Goal: Task Accomplishment & Management: Use online tool/utility

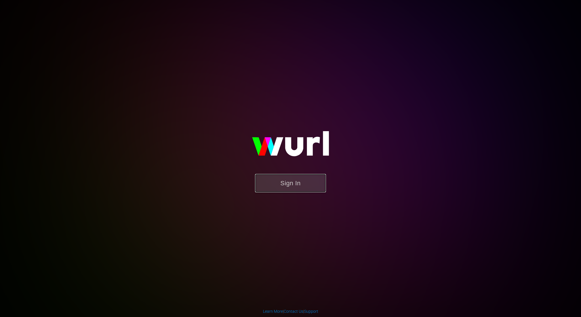
click at [317, 181] on button "Sign In" at bounding box center [290, 183] width 71 height 18
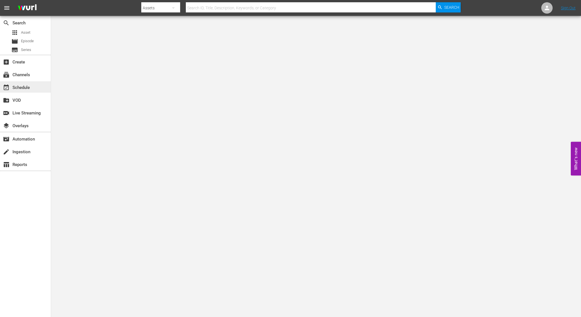
click at [26, 85] on div "event_available Schedule" at bounding box center [16, 86] width 32 height 5
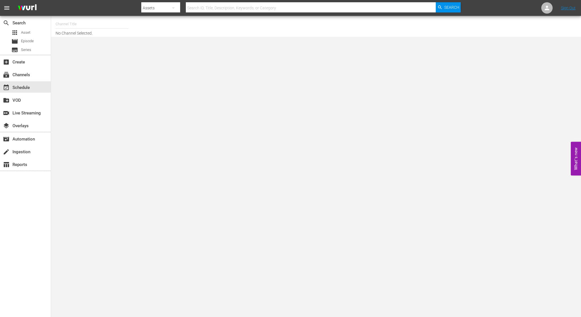
click at [64, 25] on input "text" at bounding box center [92, 24] width 73 height 14
click at [77, 40] on div "NCAA Channel (989 - lg_ncaachannel_1)" at bounding box center [133, 40] width 147 height 14
type input "NCAA Channel (989 - lg_ncaachannel_1)"
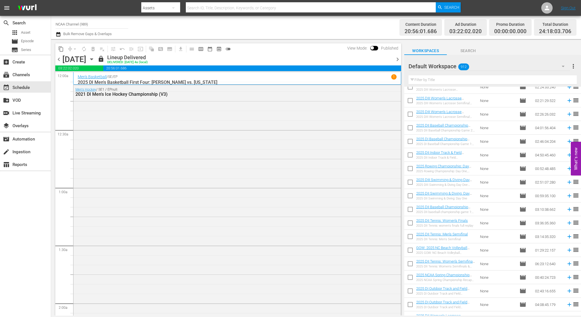
scroll to position [198, 0]
click at [408, 247] on input "checkbox" at bounding box center [410, 250] width 12 height 12
checkbox input "true"
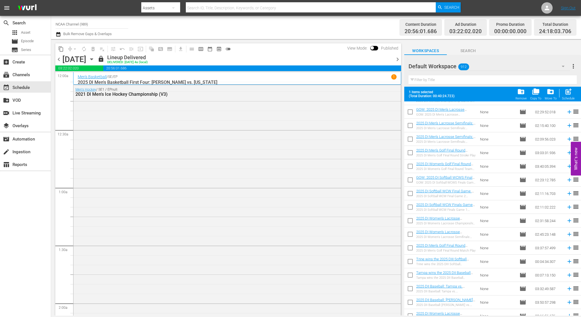
scroll to position [510, 0]
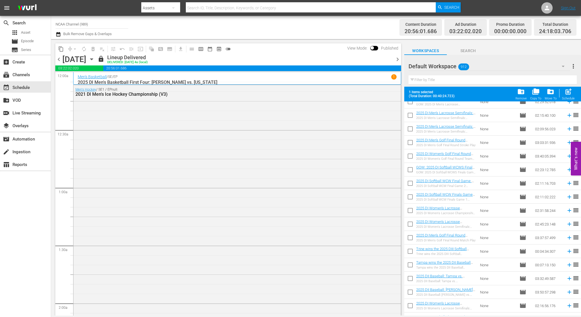
click at [410, 250] on input "checkbox" at bounding box center [410, 253] width 12 height 12
checkbox input "true"
click at [409, 265] on input "checkbox" at bounding box center [410, 266] width 12 height 12
checkbox input "true"
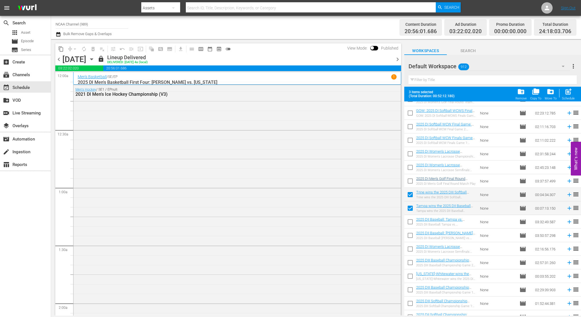
scroll to position [595, 0]
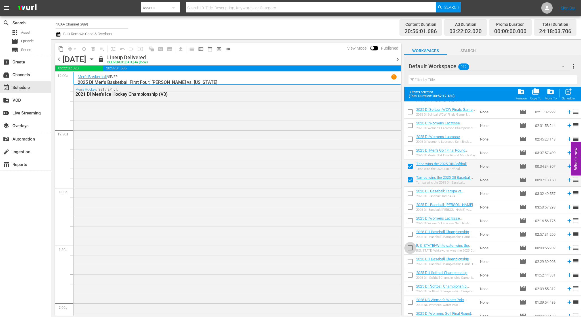
click at [410, 249] on input "checkbox" at bounding box center [410, 249] width 12 height 12
checkbox input "true"
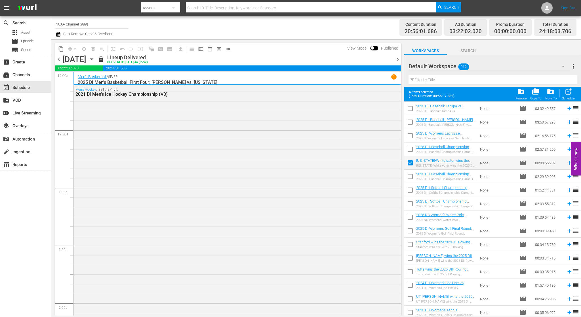
scroll to position [709, 0]
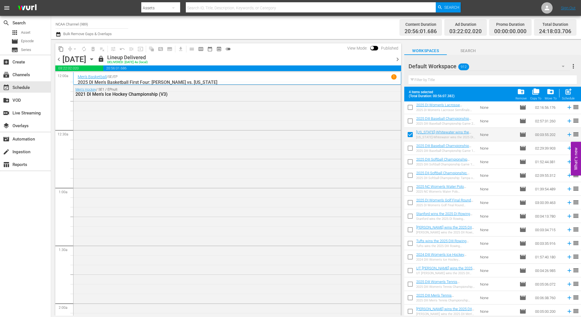
click at [412, 217] on input "checkbox" at bounding box center [410, 217] width 12 height 12
checkbox input "true"
click at [410, 228] on input "checkbox" at bounding box center [410, 231] width 12 height 12
checkbox input "true"
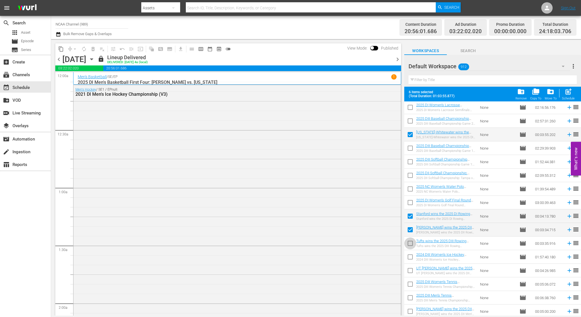
click at [409, 242] on input "checkbox" at bounding box center [410, 245] width 12 height 12
checkbox input "true"
click at [410, 270] on input "checkbox" at bounding box center [410, 272] width 12 height 12
checkbox input "true"
click at [413, 285] on input "checkbox" at bounding box center [410, 286] width 12 height 12
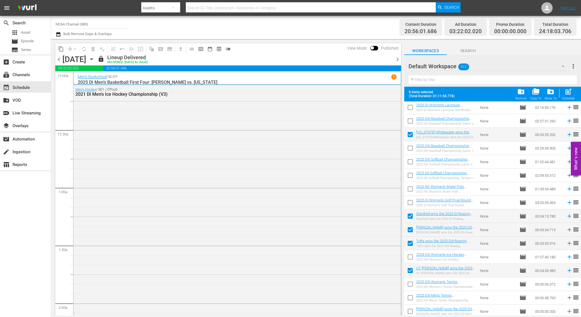
checkbox input "true"
click at [409, 299] on input "checkbox" at bounding box center [410, 299] width 12 height 12
checkbox input "true"
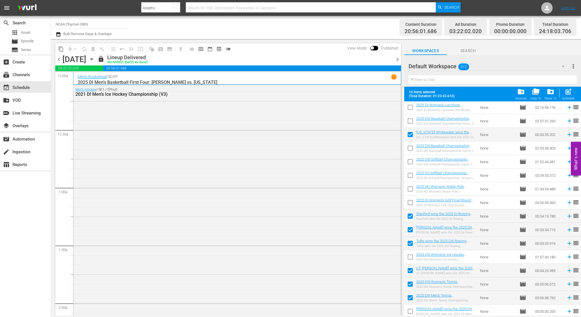
click at [410, 312] on input "checkbox" at bounding box center [410, 313] width 12 height 12
checkbox input "true"
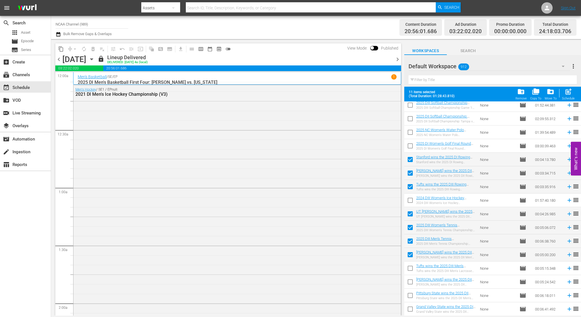
scroll to position [794, 0]
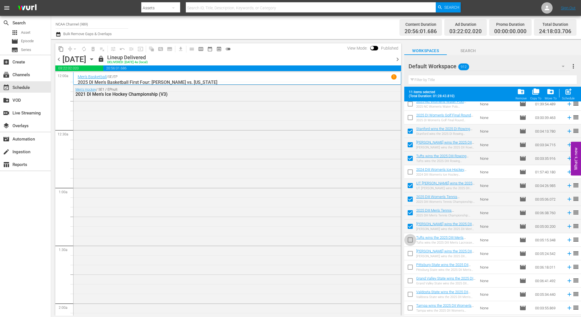
click at [412, 239] on input "checkbox" at bounding box center [410, 241] width 12 height 12
checkbox input "true"
click at [410, 255] on input "checkbox" at bounding box center [410, 255] width 12 height 12
checkbox input "true"
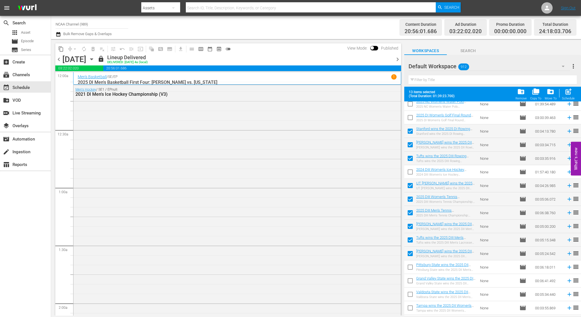
click at [407, 270] on input "checkbox" at bounding box center [410, 269] width 12 height 12
checkbox input "true"
click at [408, 281] on input "checkbox" at bounding box center [410, 282] width 12 height 12
checkbox input "true"
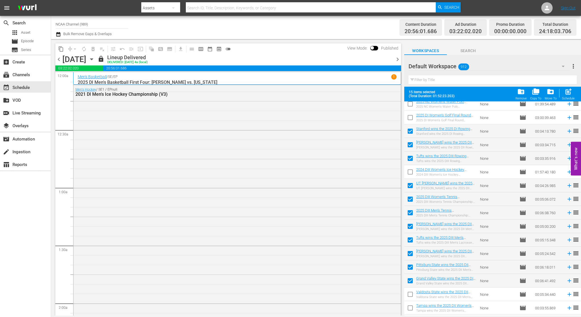
click at [410, 295] on input "checkbox" at bounding box center [410, 296] width 12 height 12
checkbox input "true"
click at [410, 308] on input "checkbox" at bounding box center [410, 309] width 12 height 12
checkbox input "true"
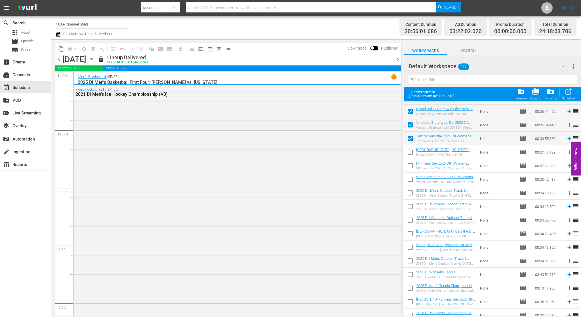
scroll to position [964, 0]
click at [411, 151] on input "checkbox" at bounding box center [410, 153] width 12 height 12
checkbox input "true"
click at [409, 165] on input "checkbox" at bounding box center [410, 166] width 12 height 12
checkbox input "true"
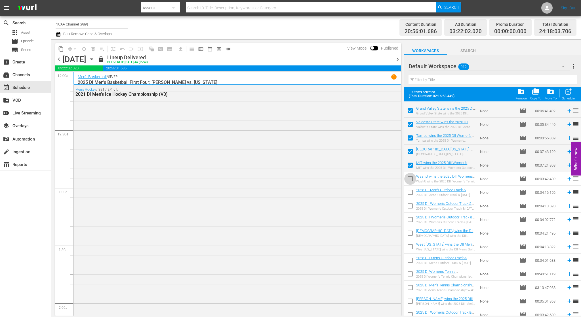
click at [408, 181] on input "checkbox" at bounding box center [410, 180] width 12 height 12
checkbox input "true"
click at [410, 192] on input "checkbox" at bounding box center [410, 194] width 12 height 12
checkbox input "true"
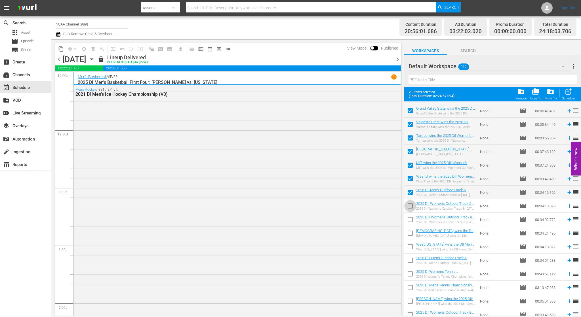
click at [410, 205] on input "checkbox" at bounding box center [410, 207] width 12 height 12
checkbox input "true"
click at [409, 221] on input "checkbox" at bounding box center [410, 221] width 12 height 12
checkbox input "true"
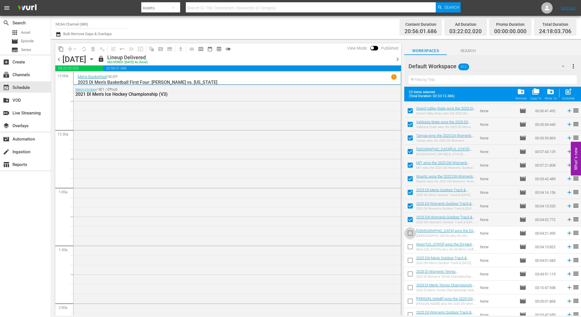
click at [413, 235] on input "checkbox" at bounding box center [410, 234] width 12 height 12
checkbox input "true"
click at [412, 247] on input "checkbox" at bounding box center [410, 248] width 12 height 12
checkbox input "true"
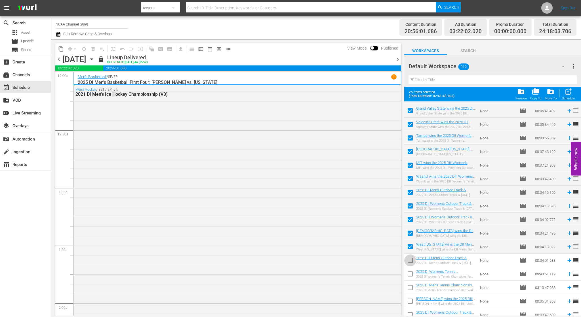
click at [410, 263] on input "checkbox" at bounding box center [410, 262] width 12 height 12
checkbox input "true"
click at [410, 300] on input "checkbox" at bounding box center [410, 303] width 12 height 12
checkbox input "true"
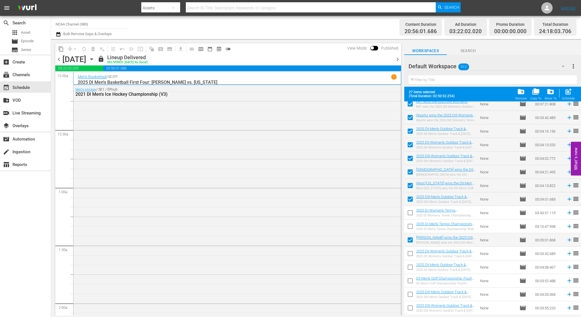
scroll to position [1037, 0]
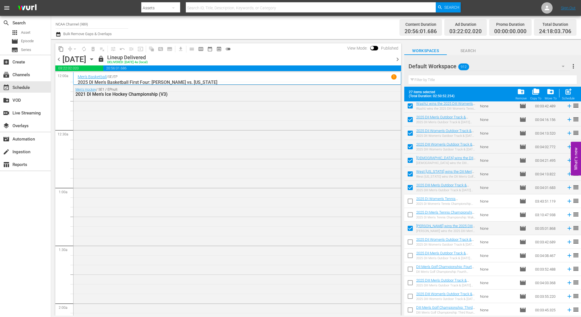
click at [410, 242] on input "checkbox" at bounding box center [410, 243] width 12 height 12
checkbox input "true"
click at [409, 256] on input "checkbox" at bounding box center [410, 257] width 12 height 12
checkbox input "true"
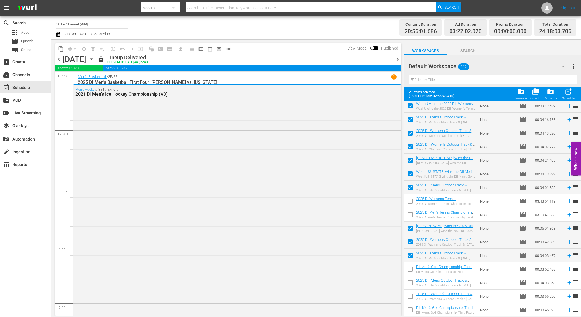
click at [409, 270] on input "checkbox" at bounding box center [410, 270] width 12 height 12
checkbox input "true"
click at [409, 283] on input "checkbox" at bounding box center [410, 284] width 12 height 12
checkbox input "true"
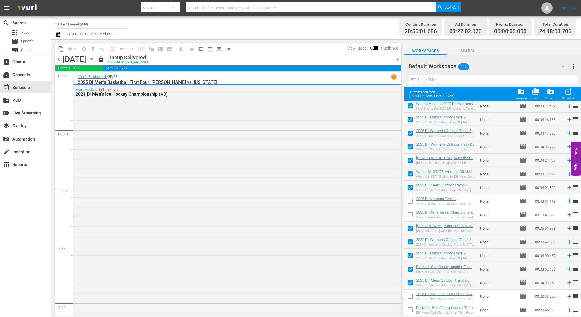
click at [410, 298] on input "checkbox" at bounding box center [410, 298] width 12 height 12
checkbox input "true"
click at [411, 311] on input "checkbox" at bounding box center [410, 311] width 12 height 12
checkbox input "true"
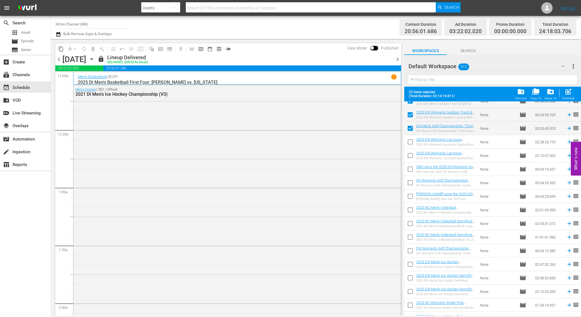
scroll to position [1235, 0]
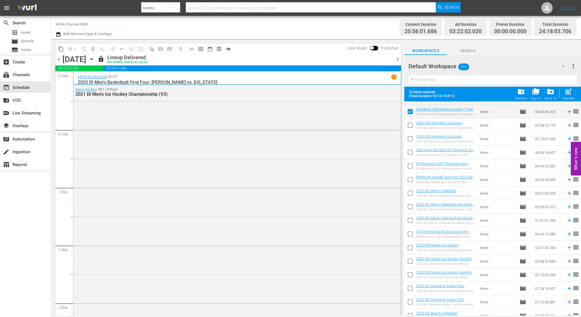
click at [412, 152] on input "checkbox" at bounding box center [410, 154] width 12 height 12
checkbox input "true"
click at [412, 164] on input "checkbox" at bounding box center [410, 167] width 12 height 12
checkbox input "true"
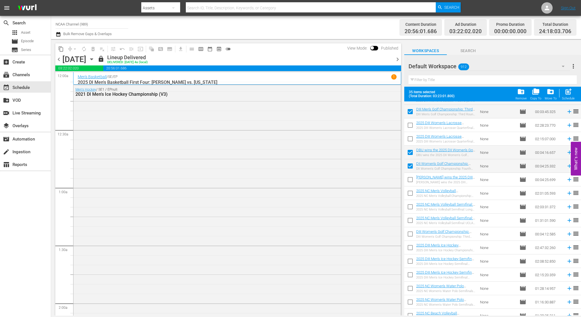
click at [410, 179] on input "checkbox" at bounding box center [410, 181] width 12 height 12
checkbox input "true"
click at [410, 234] on input "checkbox" at bounding box center [410, 235] width 12 height 12
checkbox input "true"
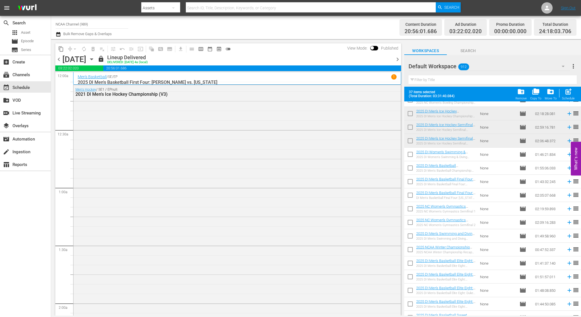
scroll to position [1587, 0]
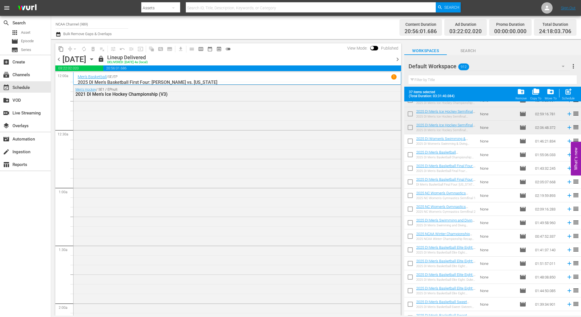
click at [407, 234] on input "checkbox" at bounding box center [410, 238] width 12 height 12
checkbox input "true"
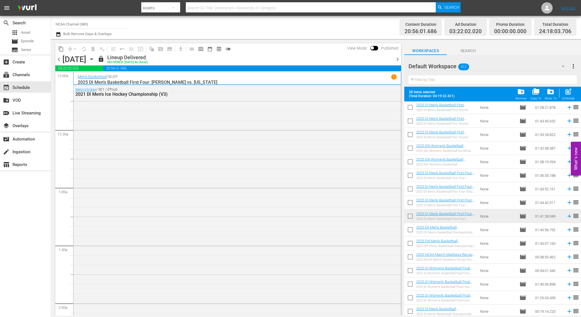
scroll to position [2165, 0]
click at [408, 256] on input "checkbox" at bounding box center [410, 258] width 12 height 12
checkbox input "true"
click at [409, 270] on input "checkbox" at bounding box center [410, 272] width 12 height 12
checkbox input "true"
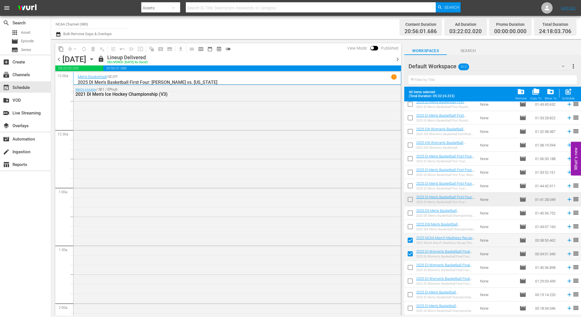
scroll to position [2193, 0]
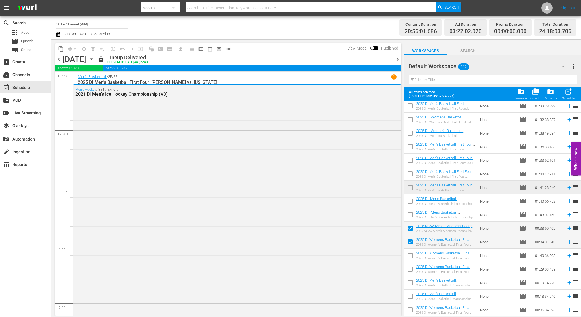
click at [409, 282] on input "checkbox" at bounding box center [410, 284] width 12 height 12
checkbox input "true"
click at [411, 298] on input "checkbox" at bounding box center [410, 298] width 12 height 12
checkbox input "true"
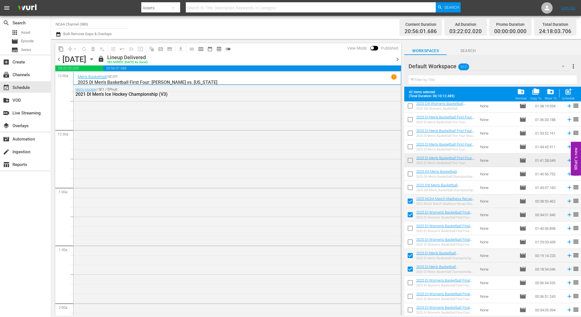
scroll to position [2222, 0]
click at [409, 282] on input "checkbox" at bounding box center [410, 283] width 12 height 12
checkbox input "true"
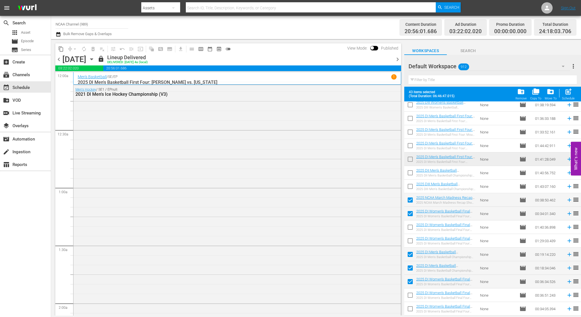
click at [410, 294] on input "checkbox" at bounding box center [410, 297] width 12 height 12
checkbox input "true"
click at [411, 310] on input "checkbox" at bounding box center [410, 310] width 12 height 12
checkbox input "true"
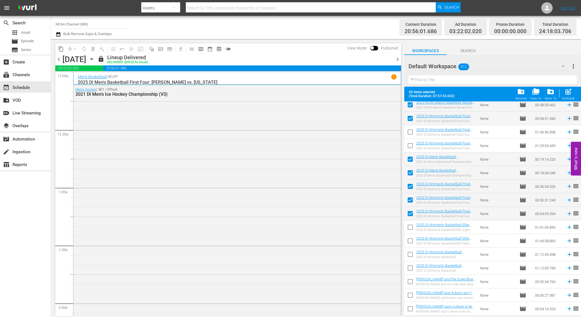
scroll to position [2318, 0]
click at [411, 282] on input "checkbox" at bounding box center [410, 282] width 12 height 12
checkbox input "true"
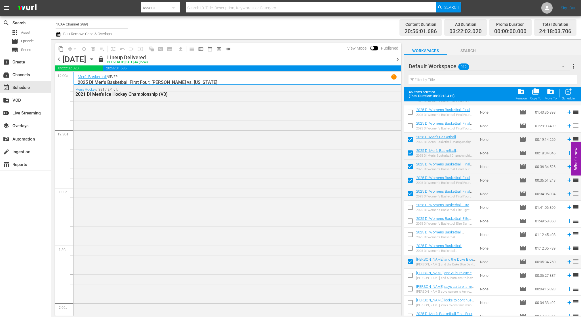
scroll to position [2346, 0]
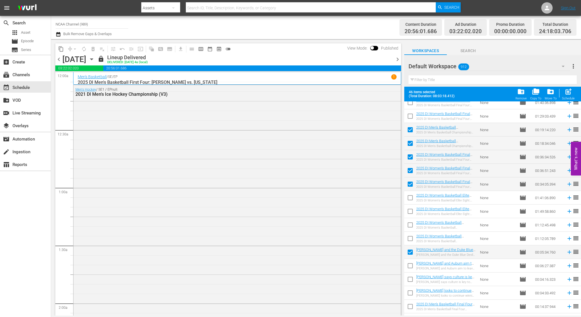
click at [409, 266] on input "checkbox" at bounding box center [410, 267] width 12 height 12
checkbox input "true"
click at [412, 279] on input "checkbox" at bounding box center [410, 281] width 12 height 12
checkbox input "true"
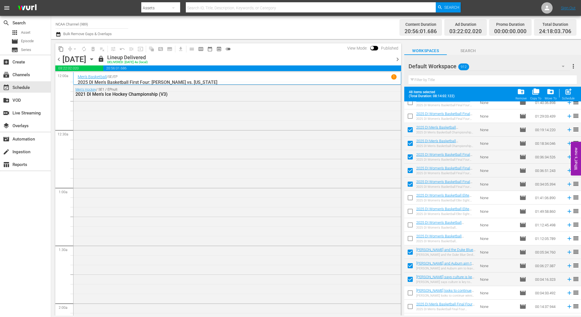
click at [412, 292] on input "checkbox" at bounding box center [410, 294] width 12 height 12
checkbox input "true"
click at [411, 306] on input "checkbox" at bounding box center [410, 308] width 12 height 12
checkbox input "true"
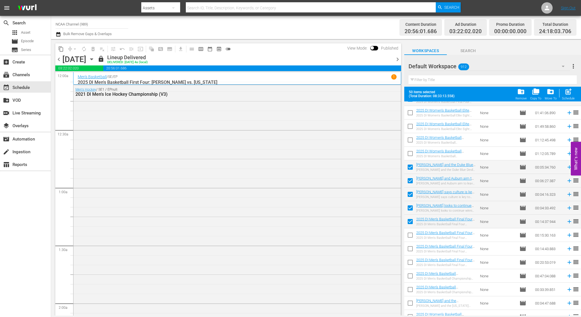
scroll to position [2460, 0]
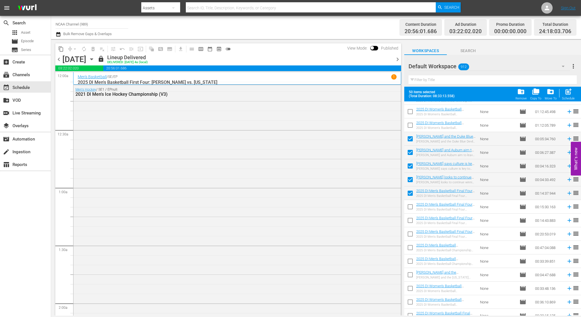
click at [408, 207] on input "checkbox" at bounding box center [410, 208] width 12 height 12
checkbox input "true"
click at [409, 221] on input "checkbox" at bounding box center [410, 222] width 12 height 12
checkbox input "true"
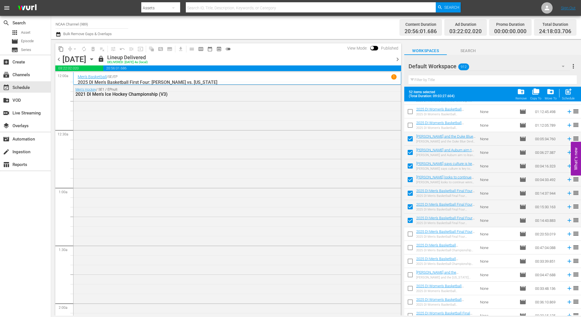
click at [410, 234] on input "checkbox" at bounding box center [410, 235] width 12 height 12
checkbox input "true"
click at [407, 248] on input "checkbox" at bounding box center [410, 249] width 12 height 12
checkbox input "true"
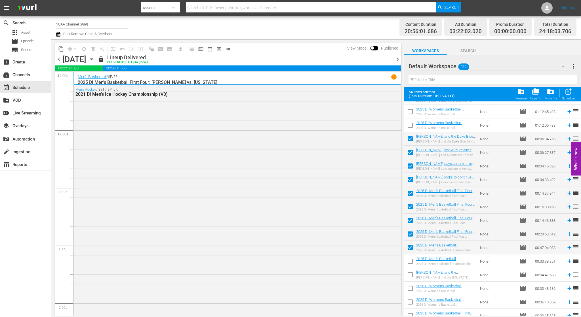
click at [409, 263] on input "checkbox" at bounding box center [410, 263] width 12 height 12
checkbox input "true"
drag, startPoint x: 409, startPoint y: 274, endPoint x: 411, endPoint y: 276, distance: 3.1
click at [409, 274] on input "checkbox" at bounding box center [410, 276] width 12 height 12
checkbox input "true"
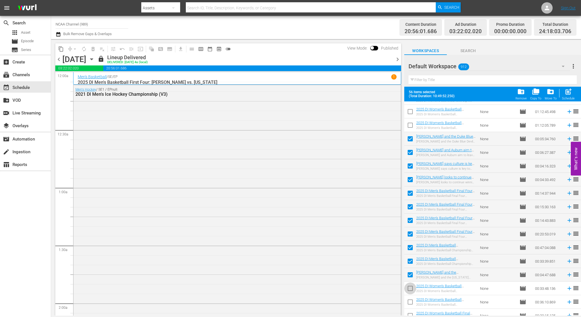
click at [410, 289] on input "checkbox" at bounding box center [410, 290] width 12 height 12
checkbox input "true"
click at [410, 302] on input "checkbox" at bounding box center [410, 303] width 12 height 12
checkbox input "true"
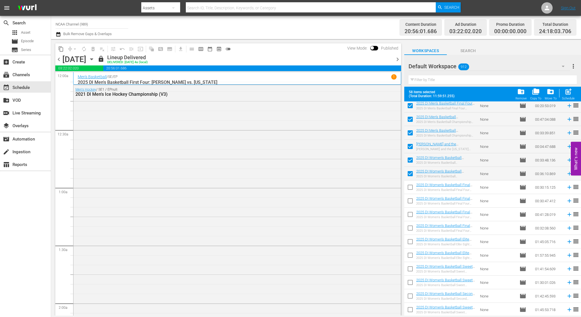
scroll to position [2602, 0]
click at [411, 174] on input "checkbox" at bounding box center [410, 175] width 12 height 12
checkbox input "true"
click at [410, 188] on input "checkbox" at bounding box center [410, 189] width 12 height 12
checkbox input "true"
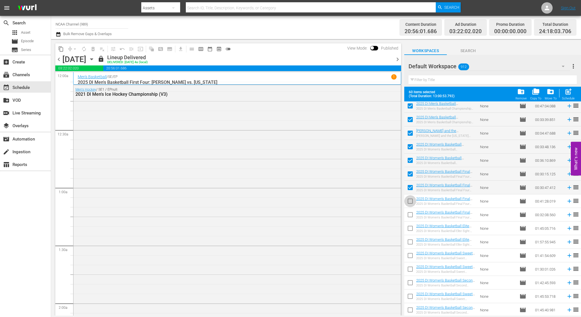
click at [410, 203] on input "checkbox" at bounding box center [410, 202] width 12 height 12
checkbox input "true"
click at [410, 213] on input "checkbox" at bounding box center [410, 216] width 12 height 12
checkbox input "true"
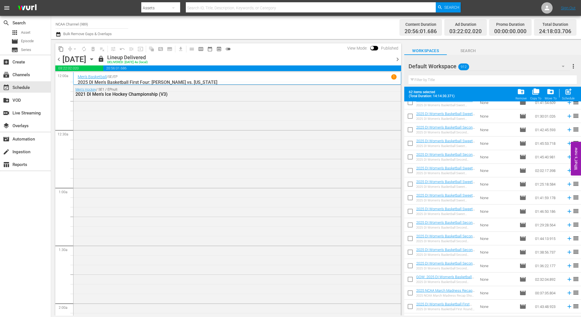
scroll to position [2783, 0]
click at [410, 264] on input "checkbox" at bounding box center [410, 266] width 12 height 12
checkbox input "true"
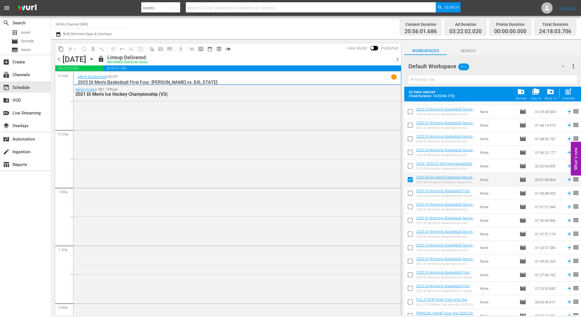
scroll to position [2896, 0]
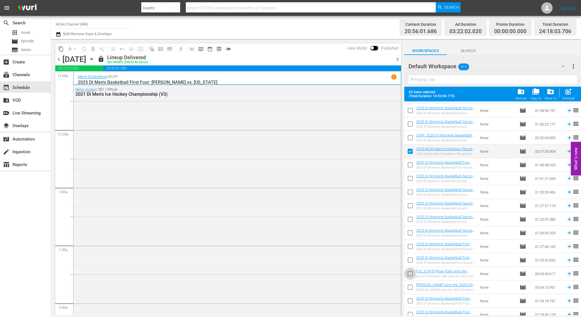
click at [412, 272] on input "checkbox" at bounding box center [410, 275] width 12 height 12
checkbox input "true"
click at [411, 286] on input "checkbox" at bounding box center [410, 289] width 12 height 12
checkbox input "true"
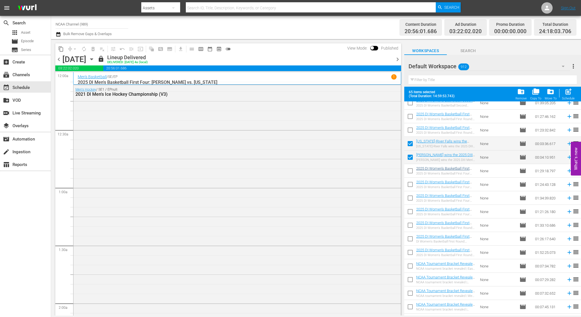
scroll to position [3038, 0]
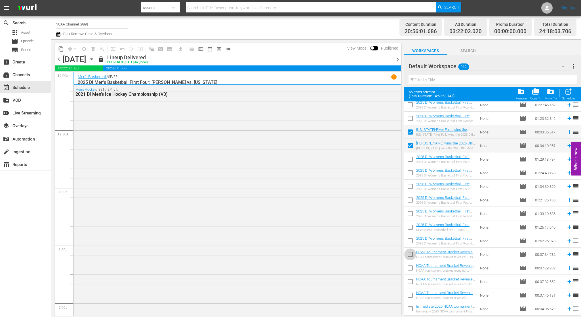
click at [409, 254] on input "checkbox" at bounding box center [410, 256] width 12 height 12
checkbox input "true"
click at [407, 267] on input "checkbox" at bounding box center [410, 269] width 12 height 12
checkbox input "true"
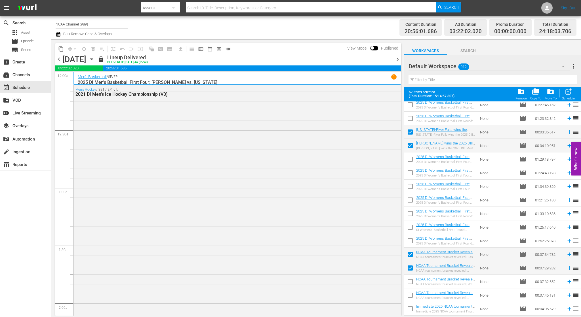
click at [412, 282] on input "checkbox" at bounding box center [410, 283] width 12 height 12
checkbox input "true"
click at [411, 296] on input "checkbox" at bounding box center [410, 297] width 12 height 12
checkbox input "true"
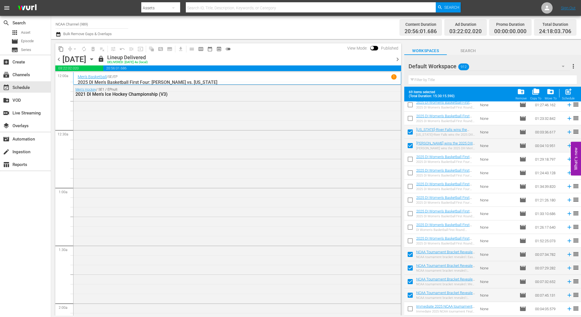
click at [412, 310] on input "checkbox" at bounding box center [410, 310] width 12 height 12
checkbox input "true"
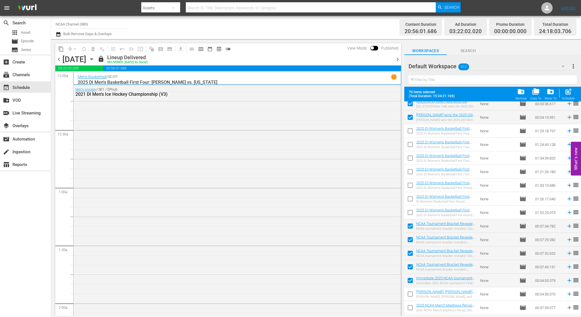
scroll to position [3078, 0]
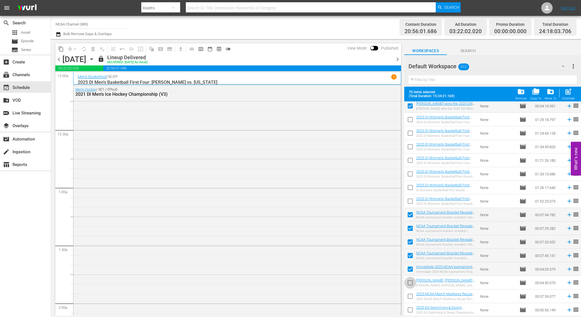
click at [411, 283] on input "checkbox" at bounding box center [410, 284] width 12 height 12
checkbox input "true"
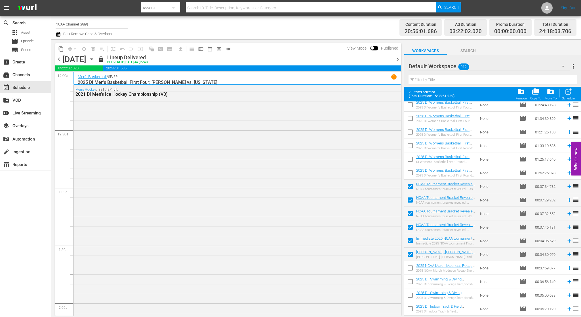
scroll to position [3135, 0]
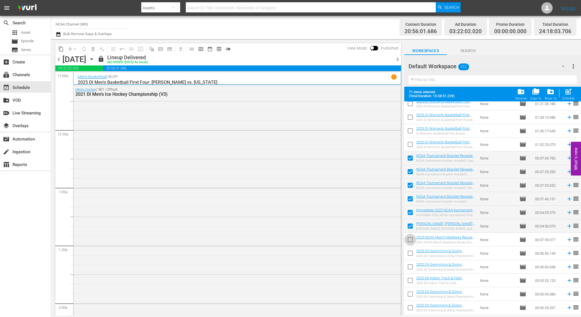
click at [412, 241] on input "checkbox" at bounding box center [410, 241] width 12 height 12
checkbox input "true"
click at [410, 253] on input "checkbox" at bounding box center [410, 255] width 12 height 12
checkbox input "true"
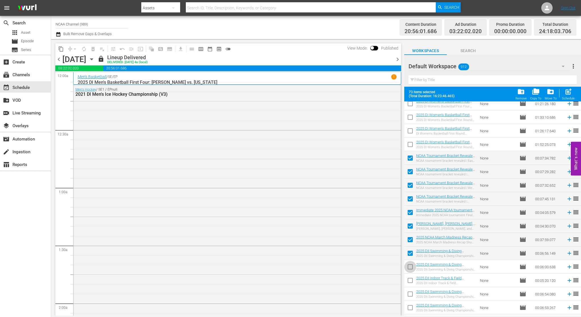
click at [408, 267] on input "checkbox" at bounding box center [410, 268] width 12 height 12
checkbox input "true"
click at [410, 282] on input "checkbox" at bounding box center [410, 282] width 12 height 12
checkbox input "true"
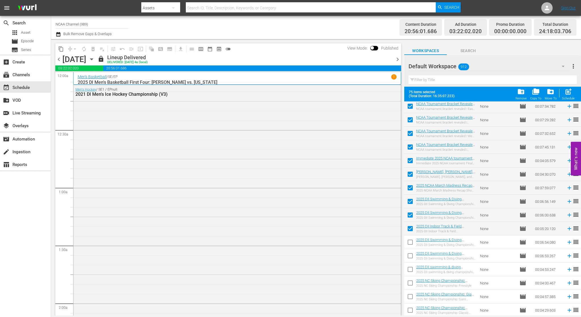
scroll to position [3220, 0]
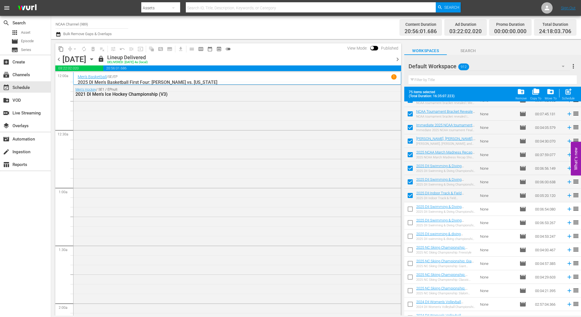
click at [411, 209] on input "checkbox" at bounding box center [410, 210] width 12 height 12
checkbox input "true"
click at [410, 223] on input "checkbox" at bounding box center [410, 224] width 12 height 12
checkbox input "true"
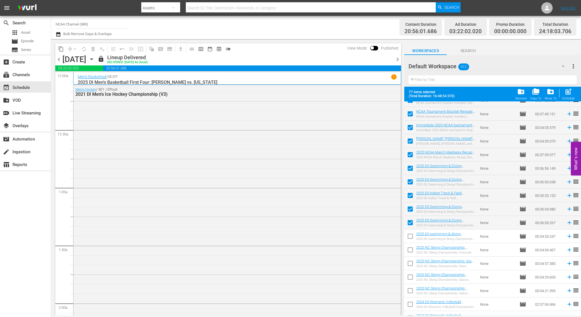
click at [409, 237] on input "checkbox" at bounding box center [410, 238] width 12 height 12
checkbox input "true"
click at [410, 251] on input "checkbox" at bounding box center [410, 251] width 12 height 12
checkbox input "true"
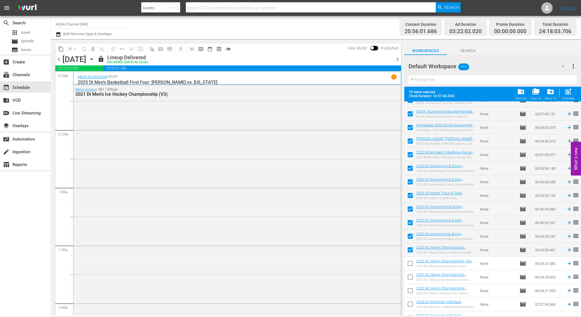
click at [412, 261] on input "checkbox" at bounding box center [410, 265] width 12 height 12
checkbox input "true"
click at [410, 280] on input "checkbox" at bounding box center [410, 278] width 12 height 12
checkbox input "true"
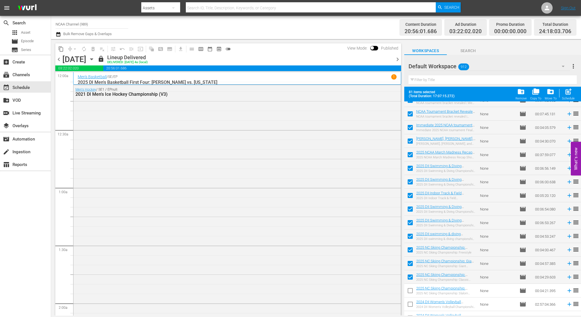
click at [412, 293] on input "checkbox" at bounding box center [410, 292] width 12 height 12
checkbox input "true"
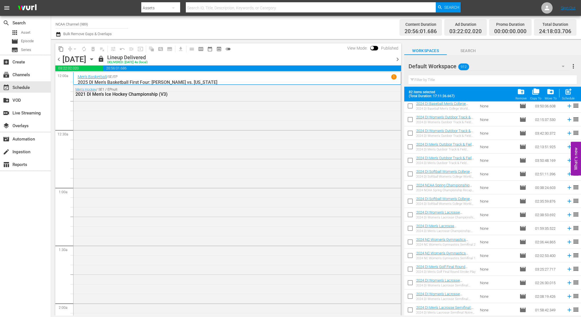
scroll to position [4671, 0]
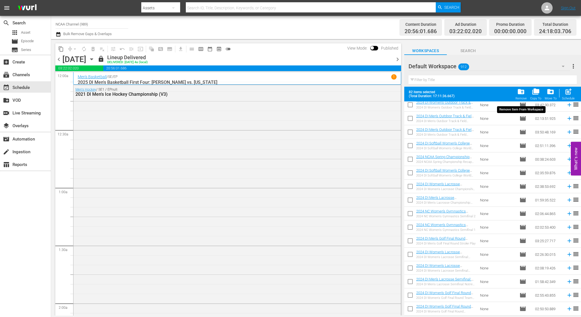
click at [520, 94] on span "folder_delete" at bounding box center [521, 92] width 8 height 8
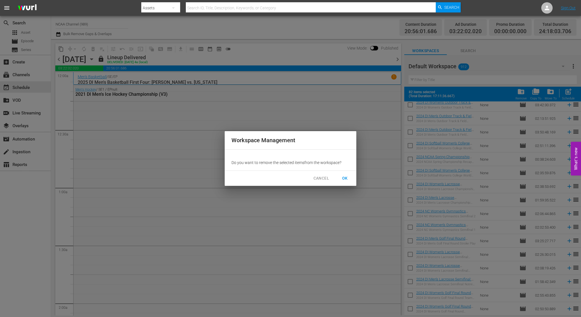
click at [346, 178] on span "OK" at bounding box center [344, 178] width 9 height 7
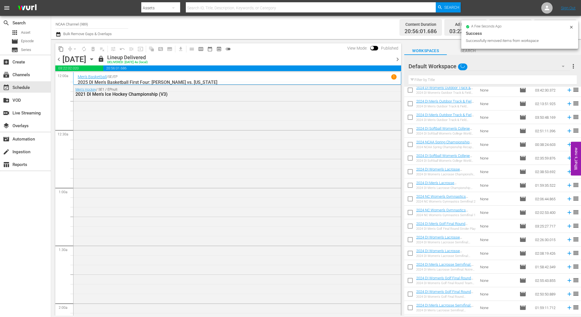
checkbox input "false"
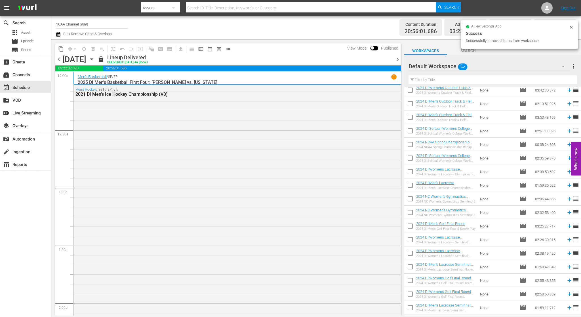
checkbox input "false"
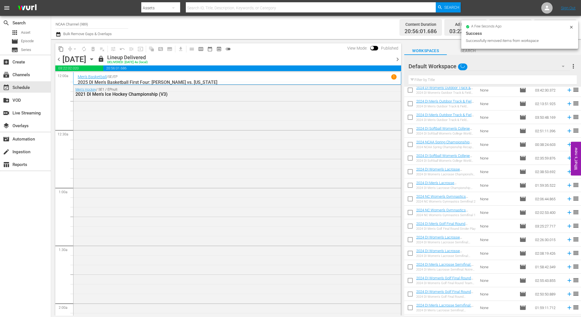
checkbox input "false"
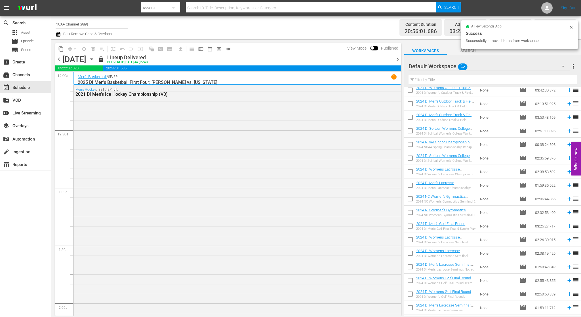
checkbox input "false"
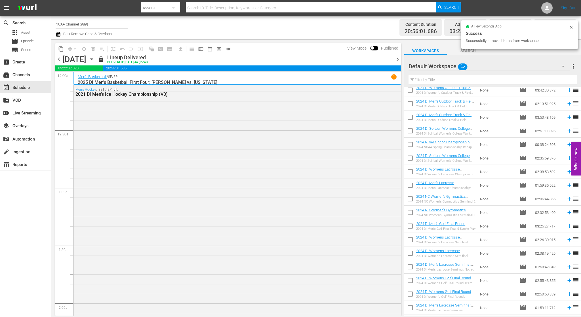
checkbox input "false"
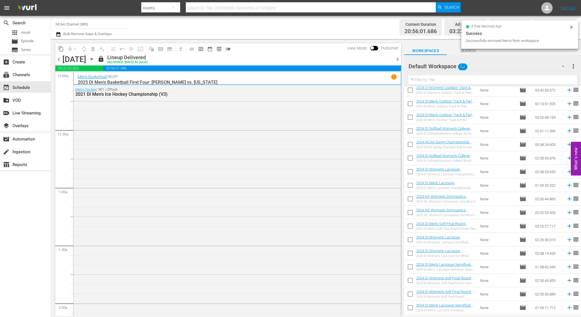
checkbox input "false"
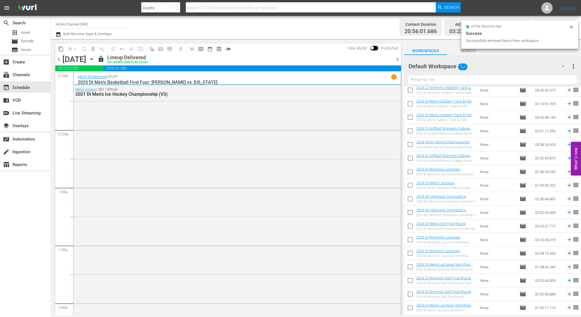
checkbox input "false"
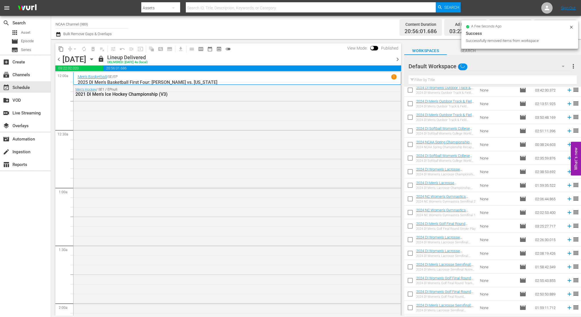
checkbox input "false"
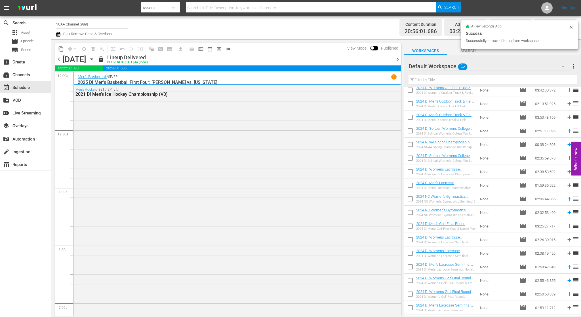
checkbox input "false"
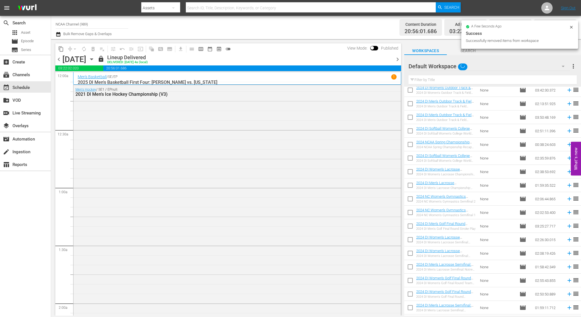
checkbox input "false"
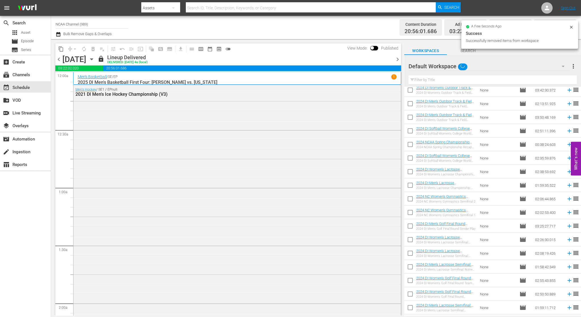
checkbox input "false"
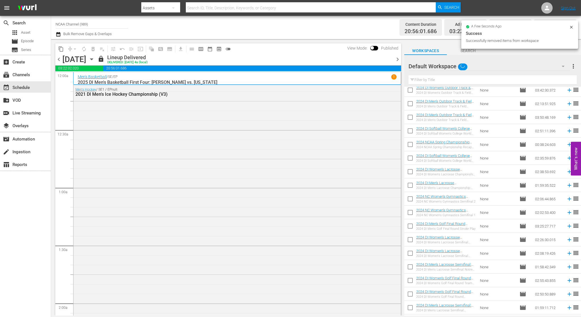
checkbox input "false"
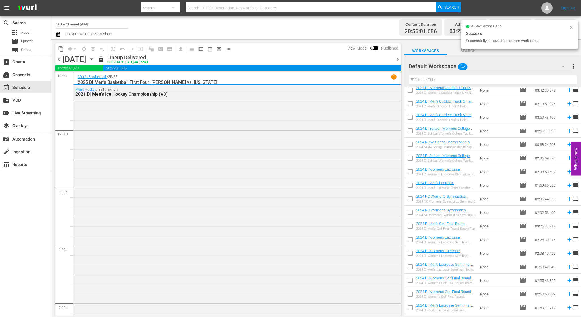
checkbox input "false"
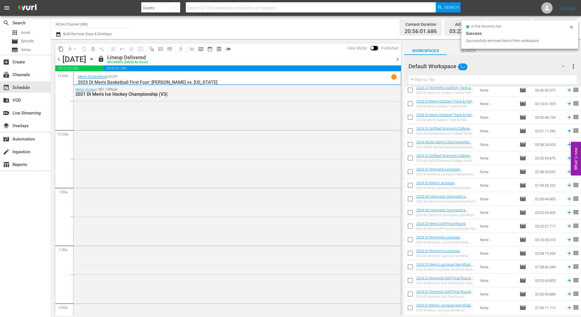
checkbox input "false"
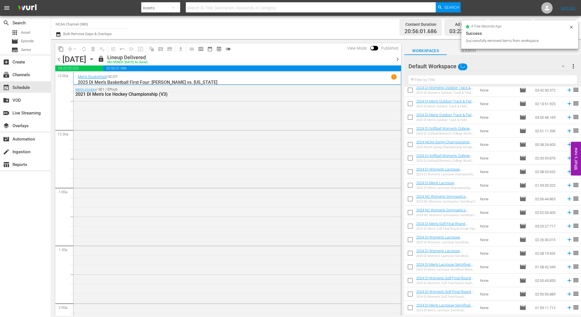
checkbox input "false"
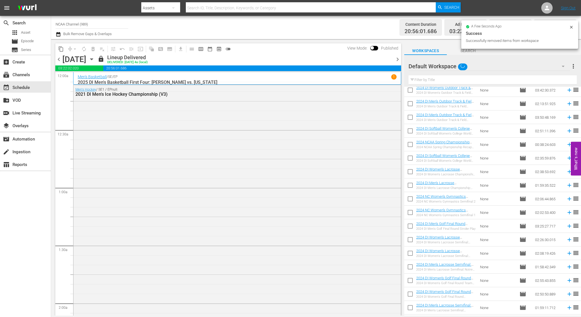
checkbox input "false"
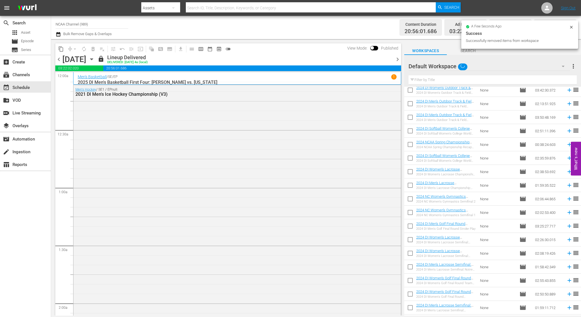
checkbox input "false"
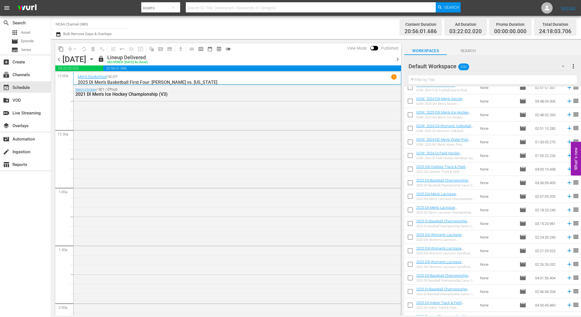
scroll to position [0, 0]
